Goal: Complete application form

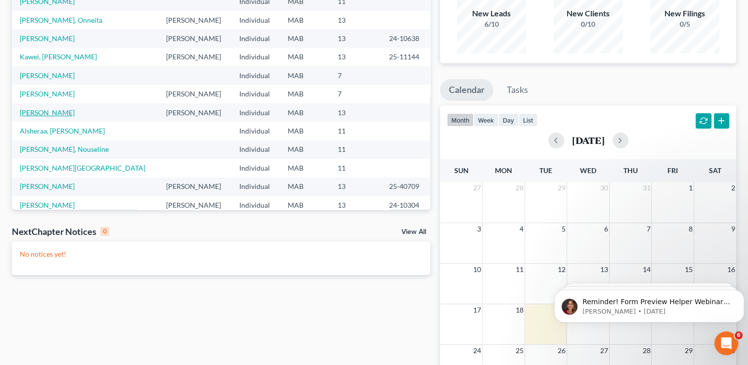
click at [49, 110] on link "[PERSON_NAME]" at bounding box center [47, 112] width 55 height 8
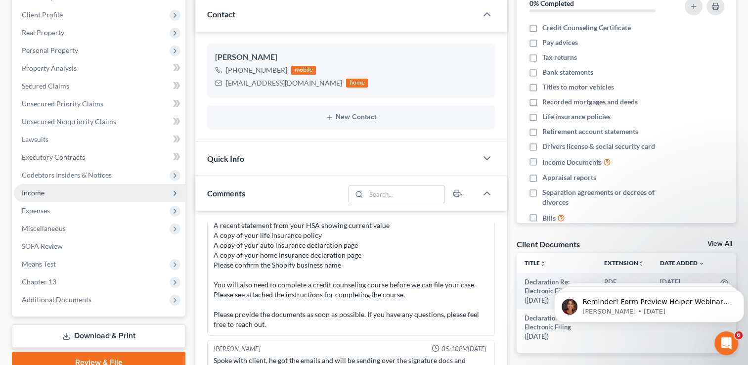
scroll to position [154, 0]
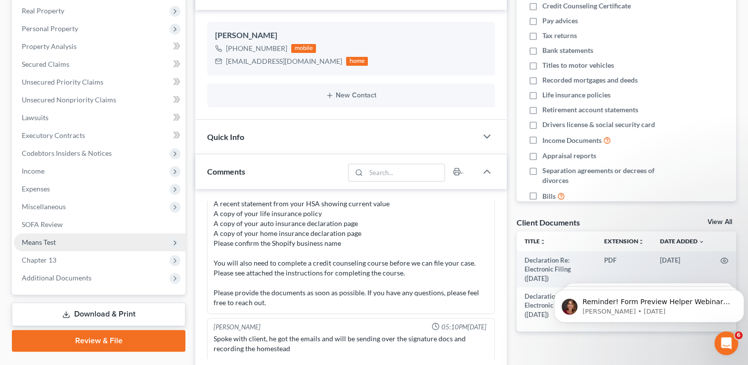
click at [68, 242] on span "Means Test" at bounding box center [100, 242] width 172 height 18
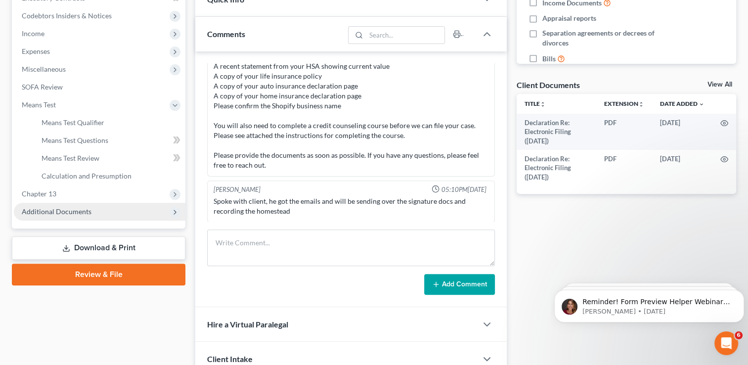
scroll to position [303, 0]
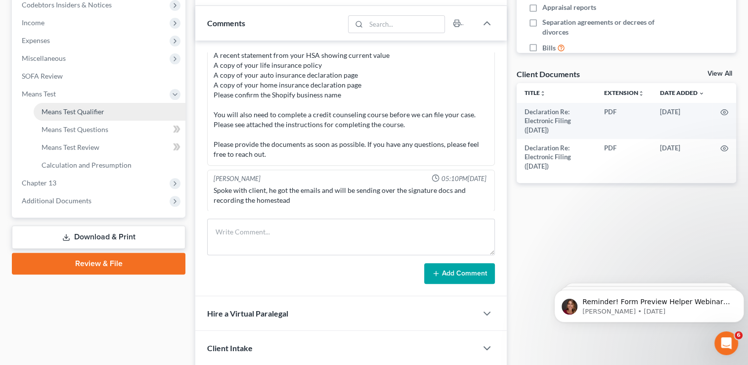
click at [99, 114] on span "Means Test Qualifier" at bounding box center [73, 111] width 63 height 8
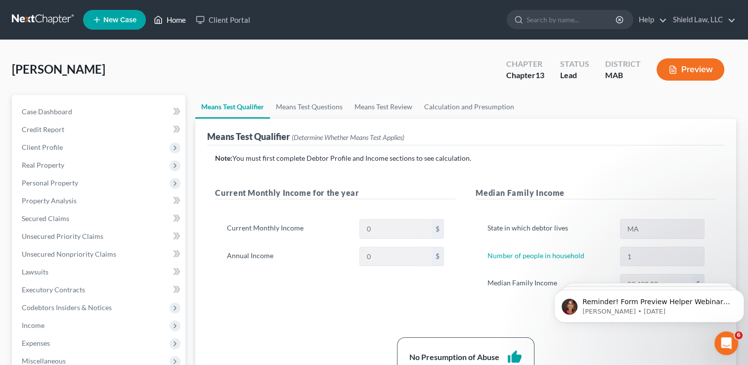
click at [182, 18] on link "Home" at bounding box center [170, 20] width 42 height 18
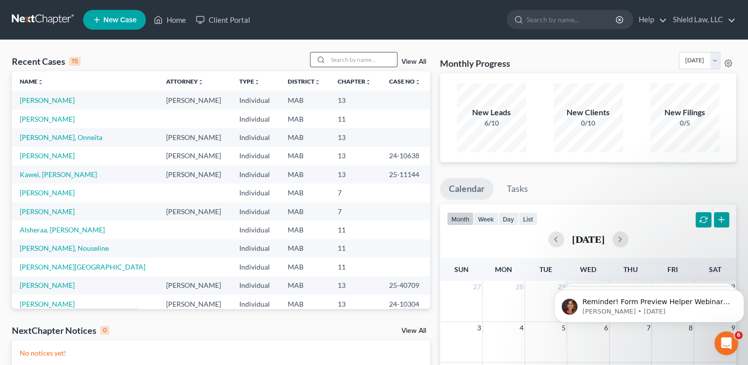
click at [346, 59] on input "search" at bounding box center [362, 59] width 69 height 14
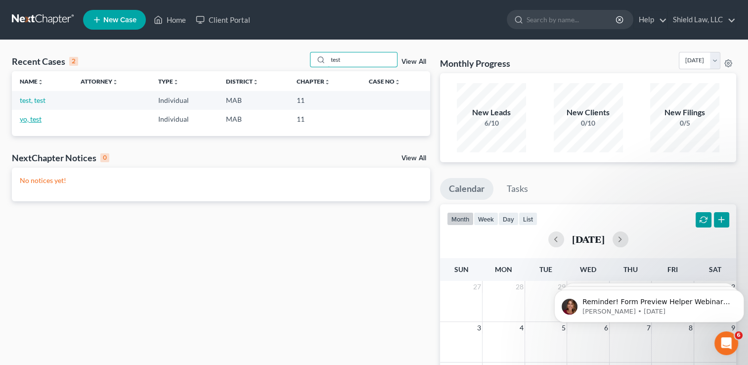
type input "test"
click at [36, 119] on link "yo, test" at bounding box center [31, 119] width 22 height 8
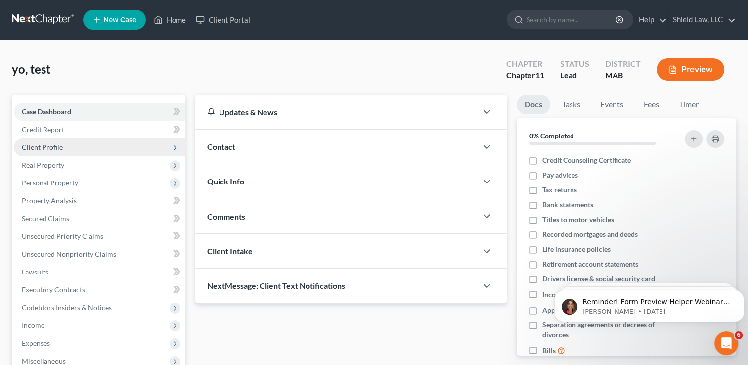
click at [64, 145] on span "Client Profile" at bounding box center [100, 147] width 172 height 18
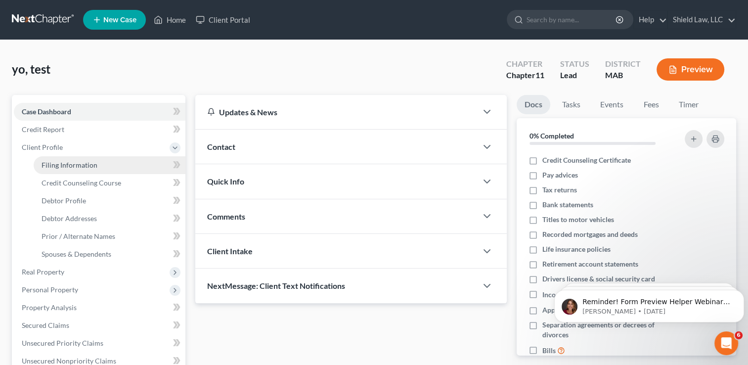
click at [80, 163] on span "Filing Information" at bounding box center [70, 165] width 56 height 8
select select "1"
select select "0"
select select "1"
select select "22"
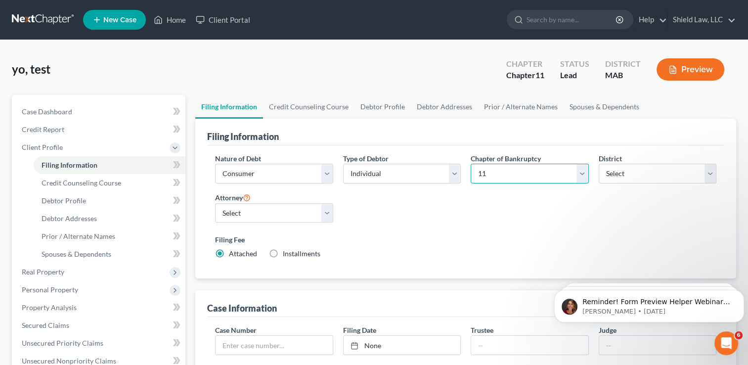
click at [580, 172] on select "Select 7 11 12 13" at bounding box center [530, 174] width 118 height 20
select select "0"
click at [471, 164] on select "Select 7 11 12 13" at bounding box center [530, 174] width 118 height 20
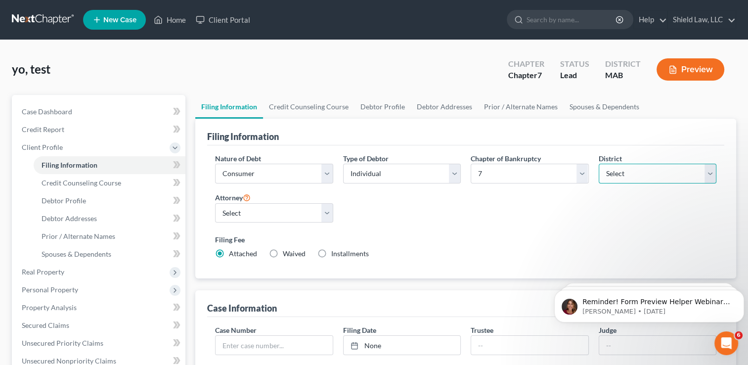
click at [682, 171] on select "Select [US_STATE] - [GEOGRAPHIC_DATA] [US_STATE] - [GEOGRAPHIC_DATA][US_STATE] …" at bounding box center [658, 174] width 118 height 20
click at [249, 211] on select "Select [PERSON_NAME] - MA" at bounding box center [274, 213] width 118 height 20
select select "0"
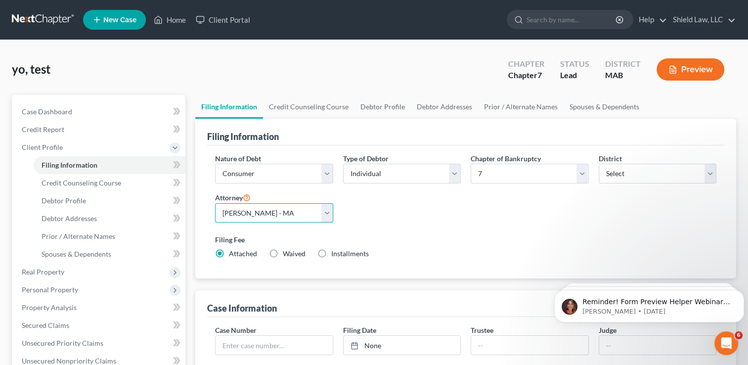
click at [215, 203] on select "Select [PERSON_NAME] - MA" at bounding box center [274, 213] width 118 height 20
click at [424, 168] on select "Select Individual Joint" at bounding box center [402, 174] width 118 height 20
click at [322, 107] on link "Credit Counseling Course" at bounding box center [308, 107] width 91 height 24
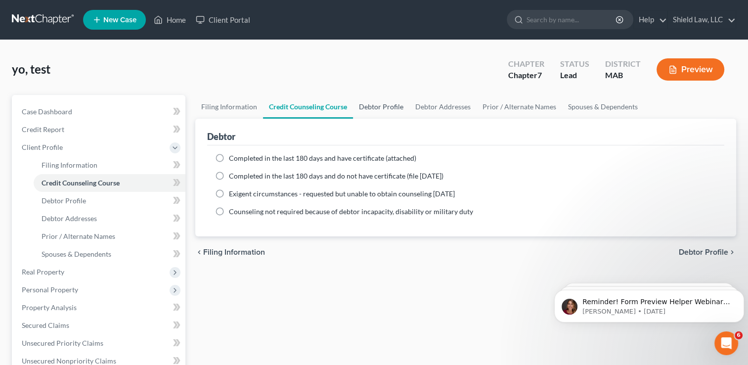
click at [381, 105] on link "Debtor Profile" at bounding box center [381, 107] width 56 height 24
select select "0"
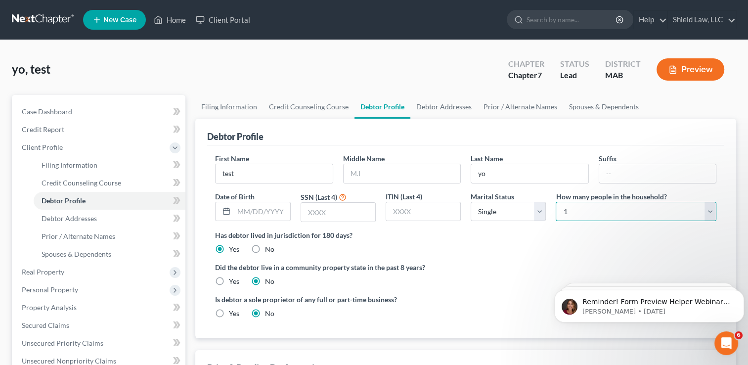
click at [705, 203] on select "Select 1 2 3 4 5 6 7 8 9 10 11 12 13 14 15 16 17 18 19 20" at bounding box center [636, 212] width 161 height 20
select select "4"
click at [556, 202] on select "Select 1 2 3 4 5 6 7 8 9 10 11 12 13 14 15 16 17 18 19 20" at bounding box center [636, 212] width 161 height 20
click at [462, 106] on link "Debtor Addresses" at bounding box center [443, 107] width 67 height 24
select select "0"
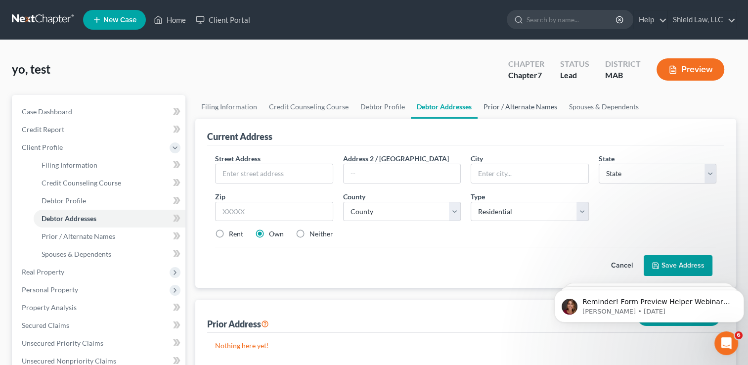
click at [522, 108] on link "Prior / Alternate Names" at bounding box center [521, 107] width 86 height 24
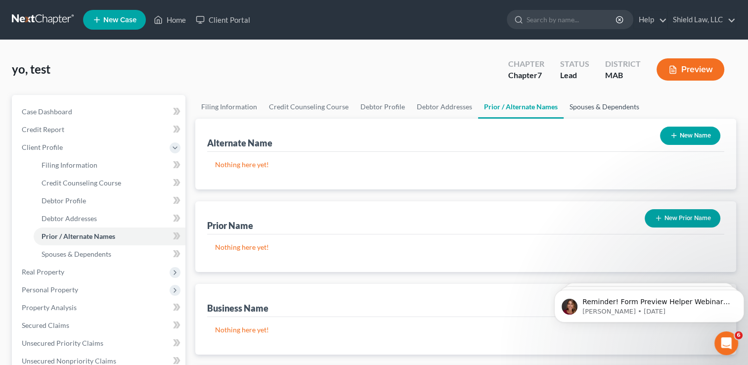
click at [594, 106] on link "Spouses & Dependents" at bounding box center [605, 107] width 82 height 24
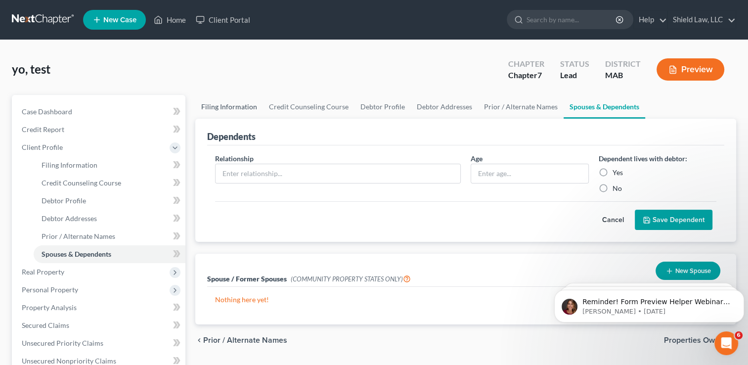
click at [247, 104] on link "Filing Information" at bounding box center [229, 107] width 68 height 24
select select "1"
select select "0"
select select "39"
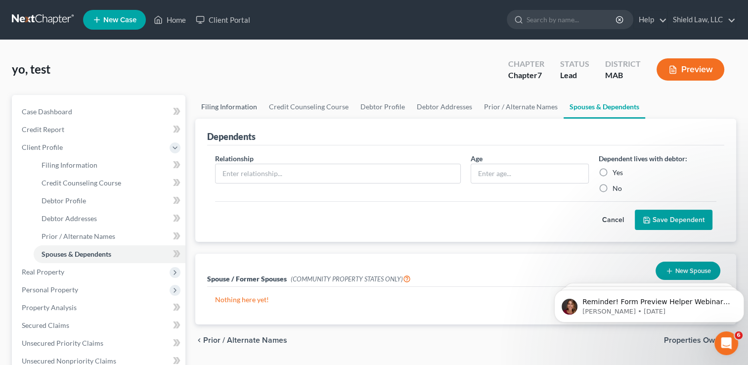
select select "0"
select select "22"
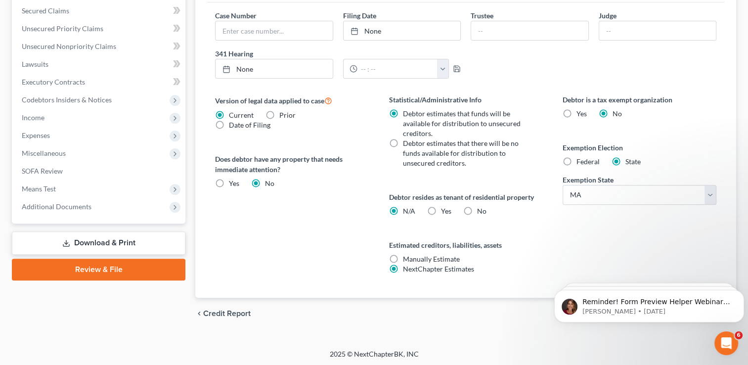
scroll to position [314, 0]
click at [54, 187] on span "Means Test" at bounding box center [39, 188] width 34 height 8
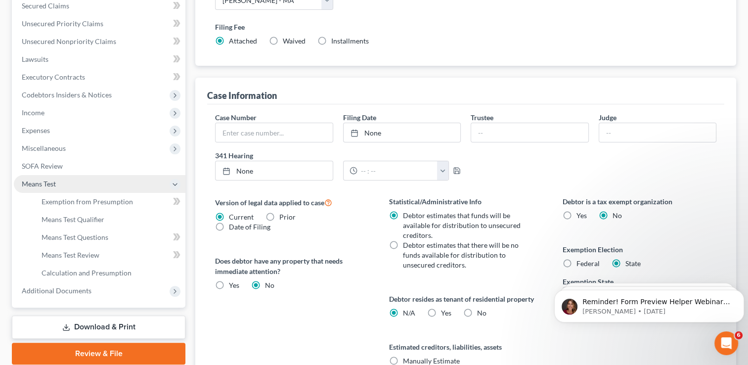
scroll to position [208, 0]
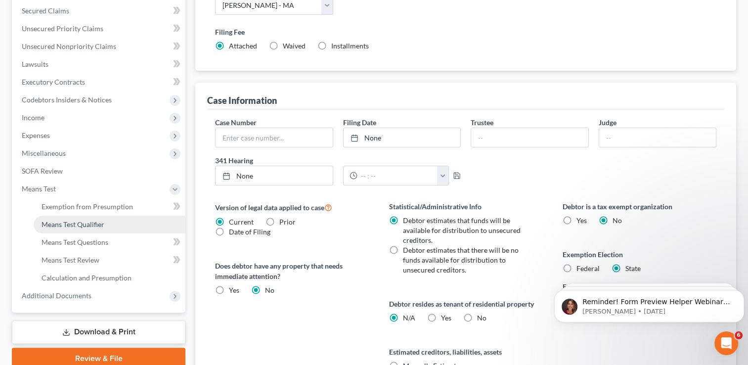
click at [92, 222] on span "Means Test Qualifier" at bounding box center [73, 224] width 63 height 8
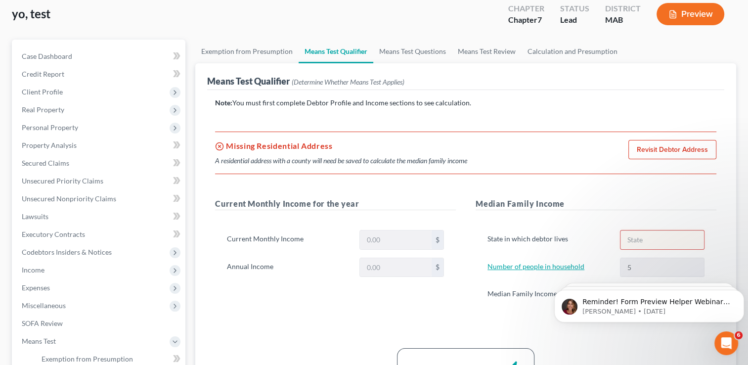
scroll to position [49, 0]
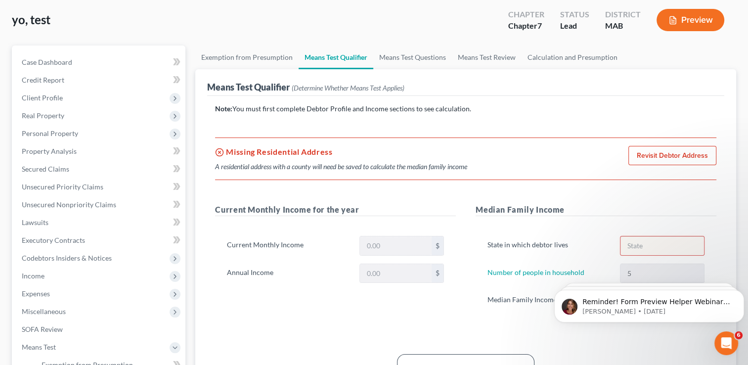
click at [673, 158] on link "Revisit Debtor Address" at bounding box center [672, 156] width 88 height 20
select select "0"
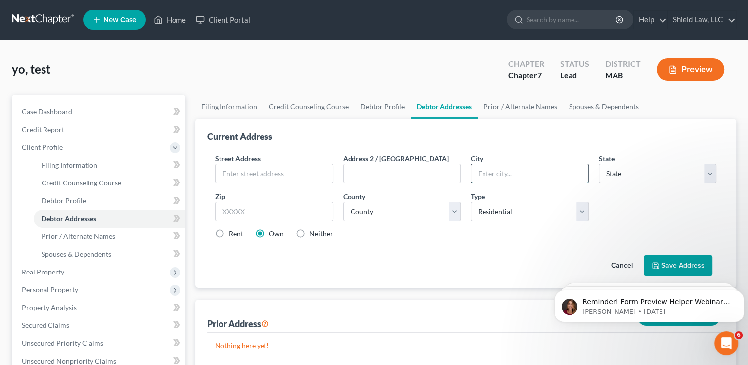
click at [500, 168] on input "text" at bounding box center [529, 173] width 117 height 19
type input "brockton"
click at [577, 127] on div "Current Address" at bounding box center [465, 132] width 517 height 27
click at [635, 172] on select "State [US_STATE] AK AR AZ CA CO CT DE DC [GEOGRAPHIC_DATA] [GEOGRAPHIC_DATA] GU…" at bounding box center [658, 174] width 118 height 20
select select "22"
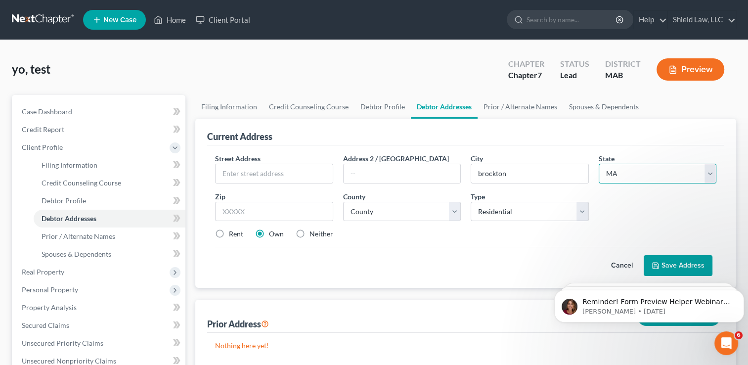
click at [599, 164] on select "State [US_STATE] AK AR AZ CA CO CT DE DC [GEOGRAPHIC_DATA] [GEOGRAPHIC_DATA] GU…" at bounding box center [658, 174] width 118 height 20
click at [696, 262] on button "Save Address" at bounding box center [678, 265] width 69 height 21
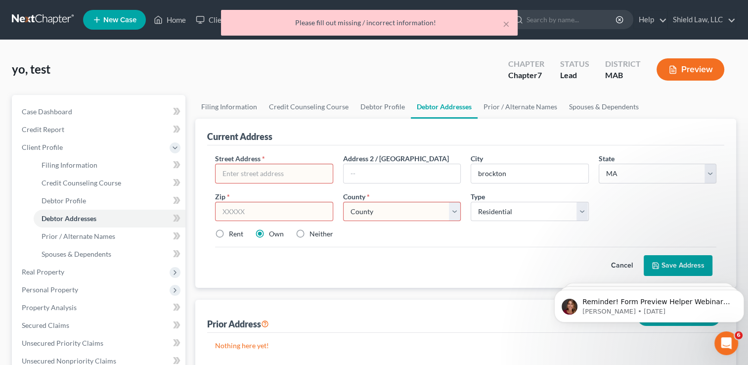
click at [253, 173] on input "text" at bounding box center [274, 173] width 117 height 19
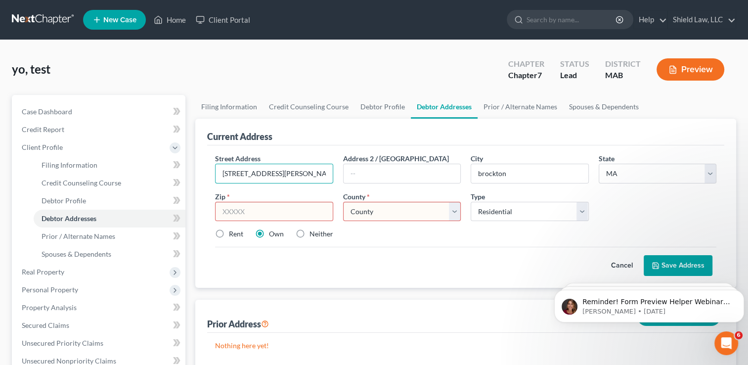
type input "[STREET_ADDRESS][PERSON_NAME]"
click at [284, 206] on input "text" at bounding box center [274, 212] width 118 height 20
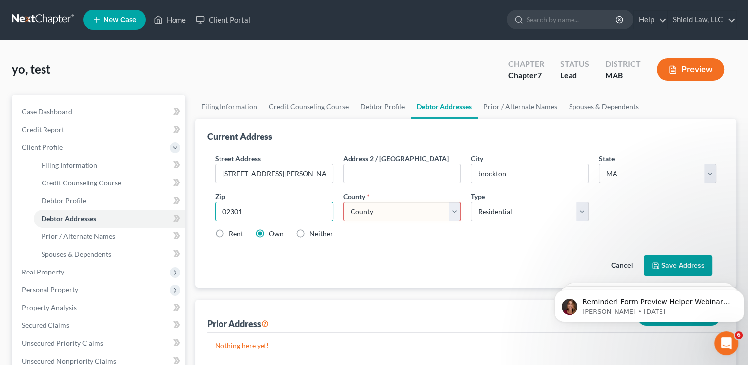
type input "02301"
type input "Brockton"
click at [445, 216] on select "County [GEOGRAPHIC_DATA] [GEOGRAPHIC_DATA] [GEOGRAPHIC_DATA] [GEOGRAPHIC_DATA] …" at bounding box center [402, 212] width 118 height 20
select select "11"
click at [343, 202] on select "County [GEOGRAPHIC_DATA] [GEOGRAPHIC_DATA] [GEOGRAPHIC_DATA] [GEOGRAPHIC_DATA] …" at bounding box center [402, 212] width 118 height 20
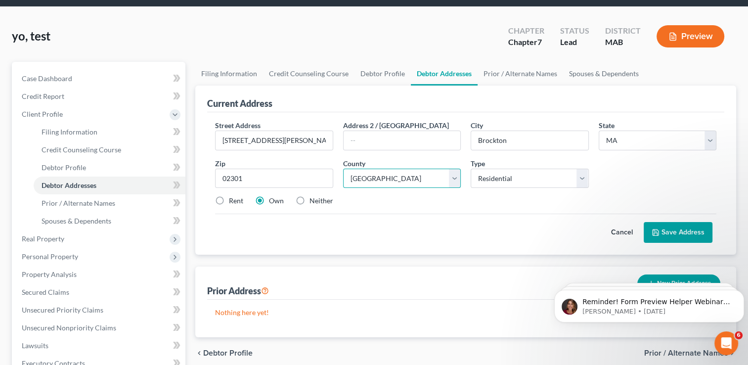
scroll to position [99, 0]
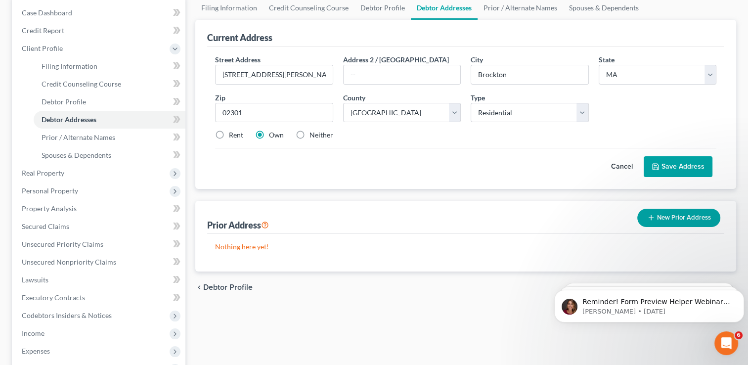
click at [682, 166] on button "Save Address" at bounding box center [678, 166] width 69 height 21
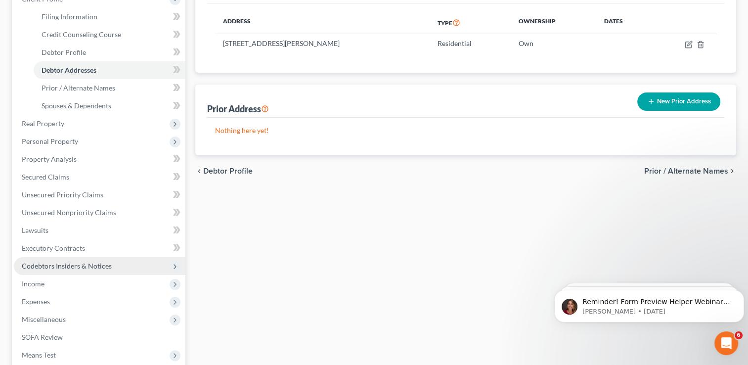
scroll to position [198, 0]
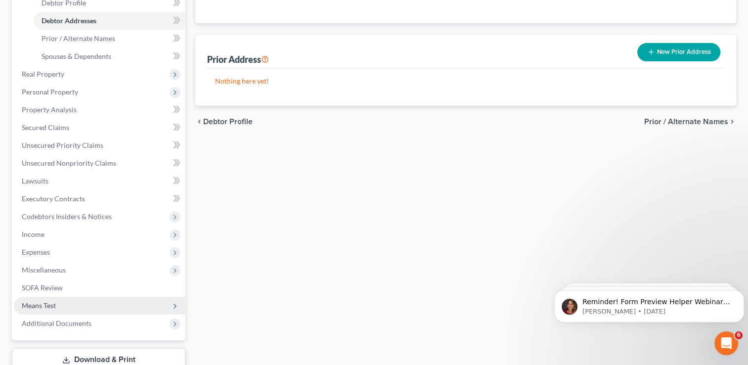
click at [105, 306] on span "Means Test" at bounding box center [100, 306] width 172 height 18
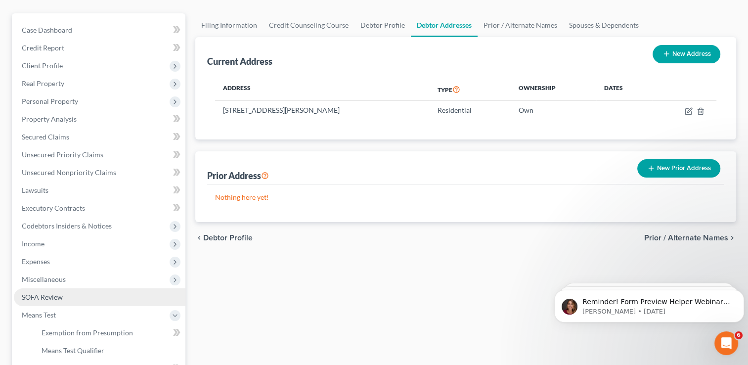
scroll to position [148, 0]
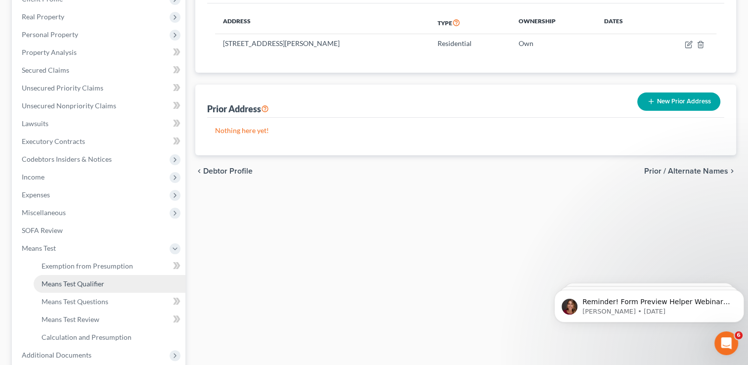
click at [104, 282] on link "Means Test Qualifier" at bounding box center [110, 284] width 152 height 18
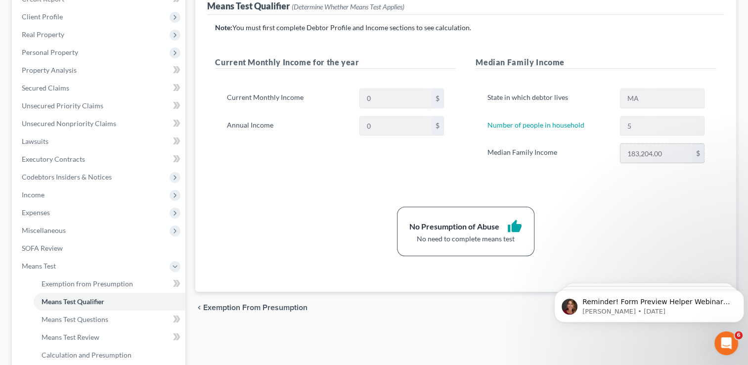
scroll to position [148, 0]
